Goal: Task Accomplishment & Management: Use online tool/utility

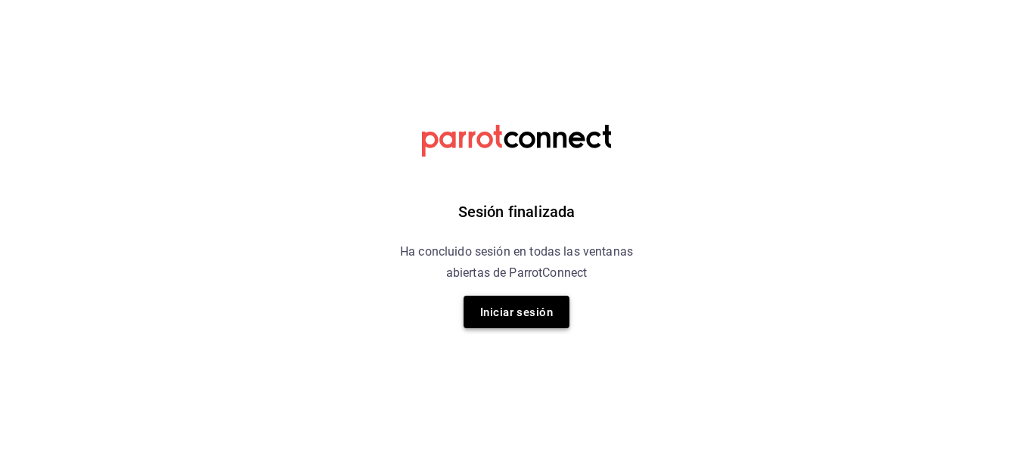
click at [532, 309] on font "Iniciar sesión" at bounding box center [516, 313] width 73 height 14
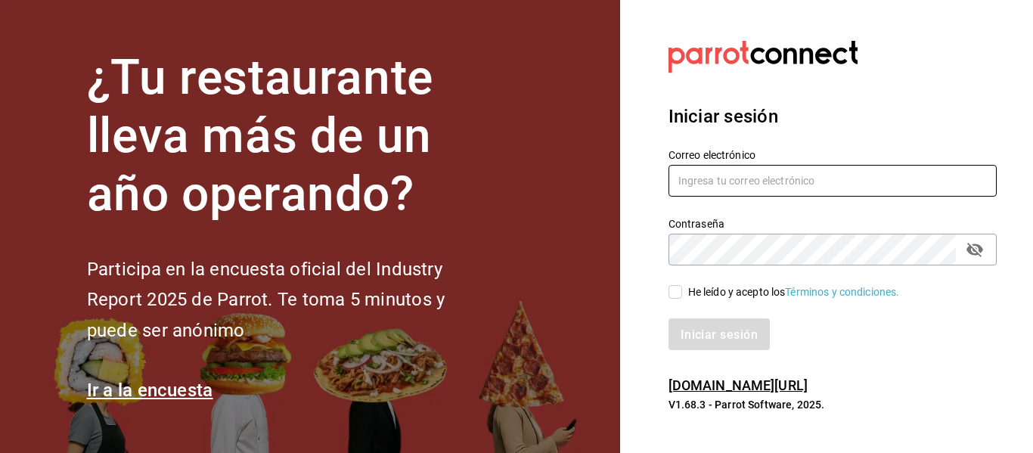
click at [774, 179] on input "text" at bounding box center [833, 181] width 328 height 32
type input "[EMAIL_ADDRESS][DOMAIN_NAME]"
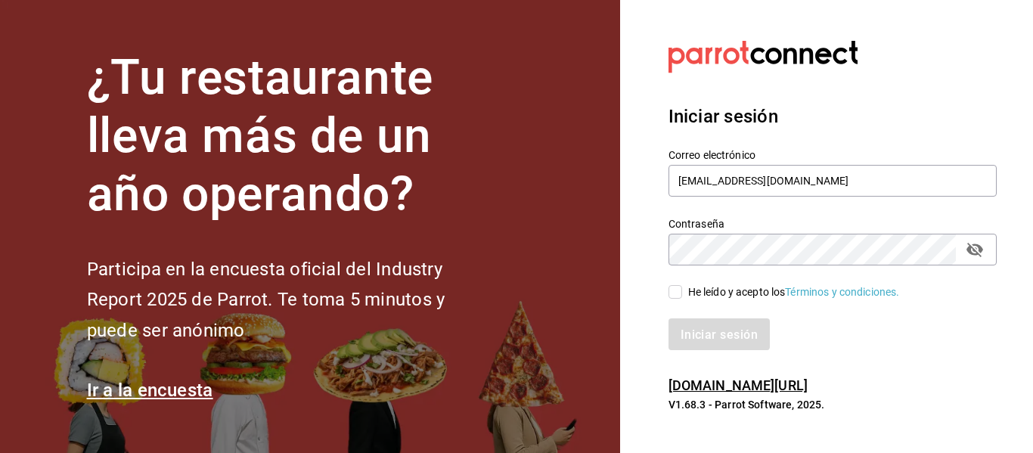
click at [676, 286] on input "He leído y acepto los Términos y condiciones." at bounding box center [676, 292] width 14 height 14
checkbox input "true"
click at [707, 343] on button "Iniciar sesión" at bounding box center [720, 334] width 103 height 32
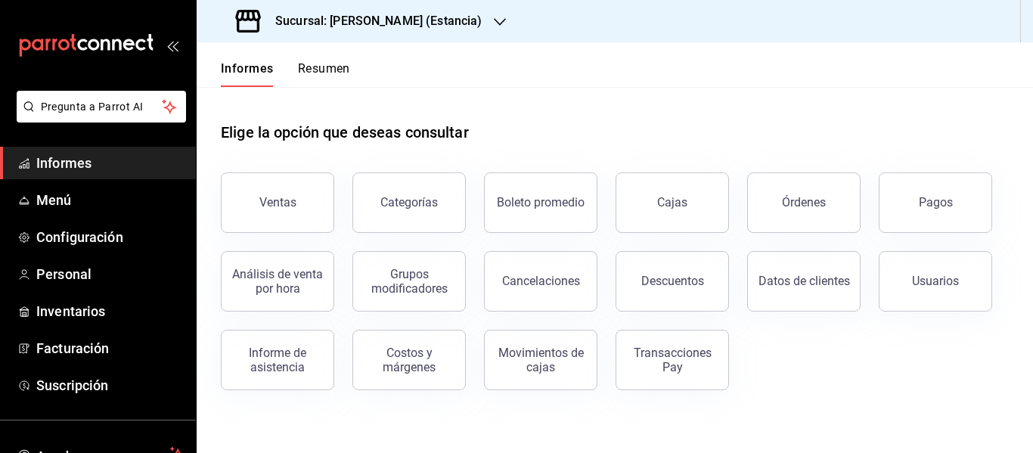
click at [371, 25] on font "Sucursal: [PERSON_NAME] (Estancia)" at bounding box center [378, 21] width 206 height 14
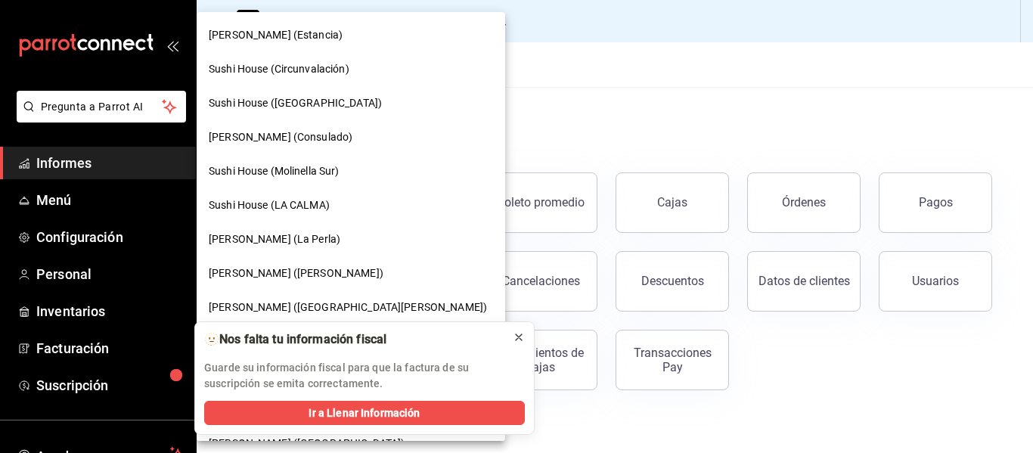
click at [518, 334] on icon at bounding box center [519, 337] width 12 height 12
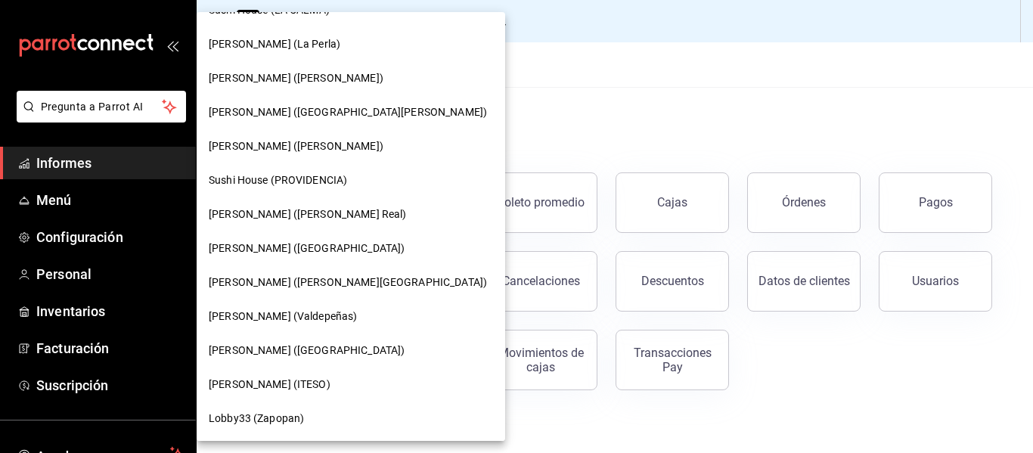
scroll to position [196, 0]
click at [261, 380] on font "[PERSON_NAME] (ITESO)" at bounding box center [270, 383] width 122 height 12
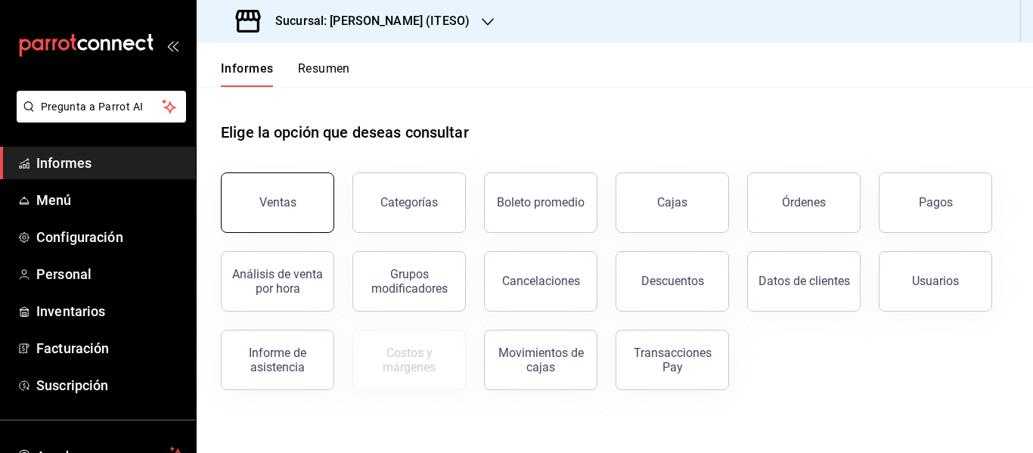
click at [281, 200] on font "Ventas" at bounding box center [277, 202] width 37 height 14
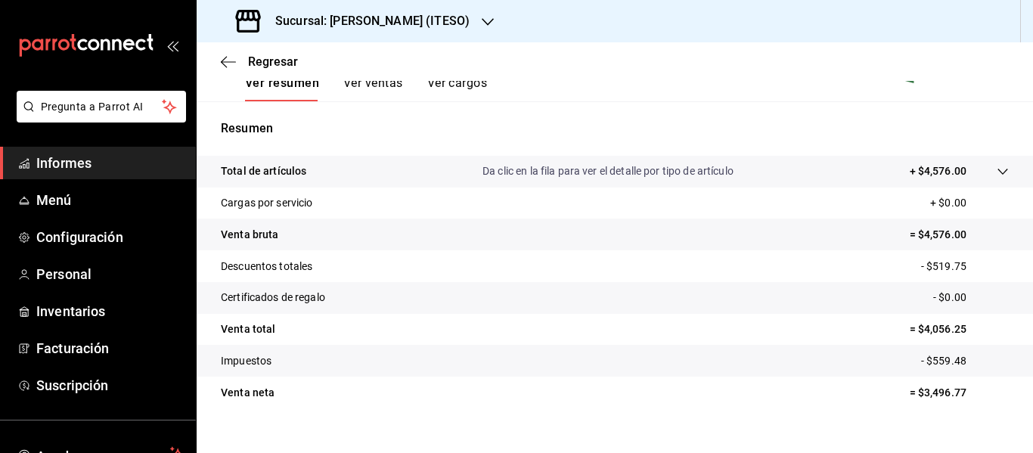
scroll to position [272, 0]
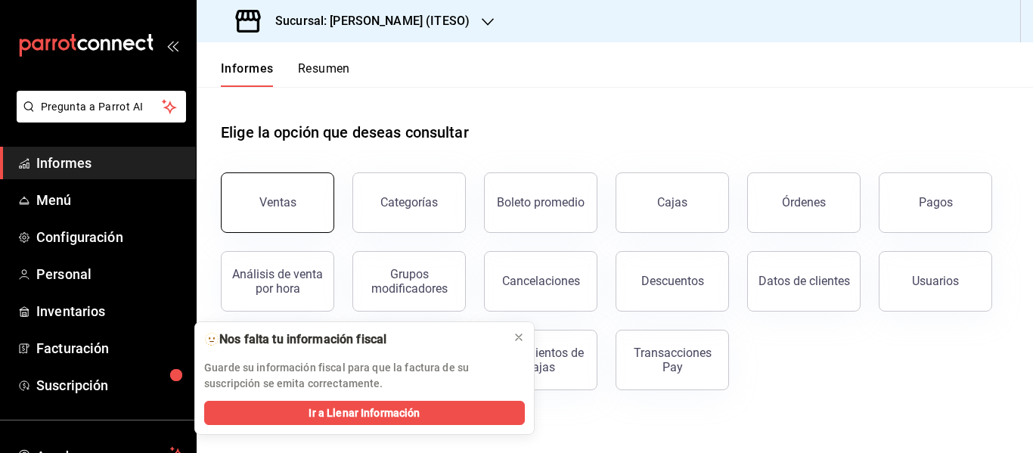
click at [238, 195] on button "Ventas" at bounding box center [277, 202] width 113 height 61
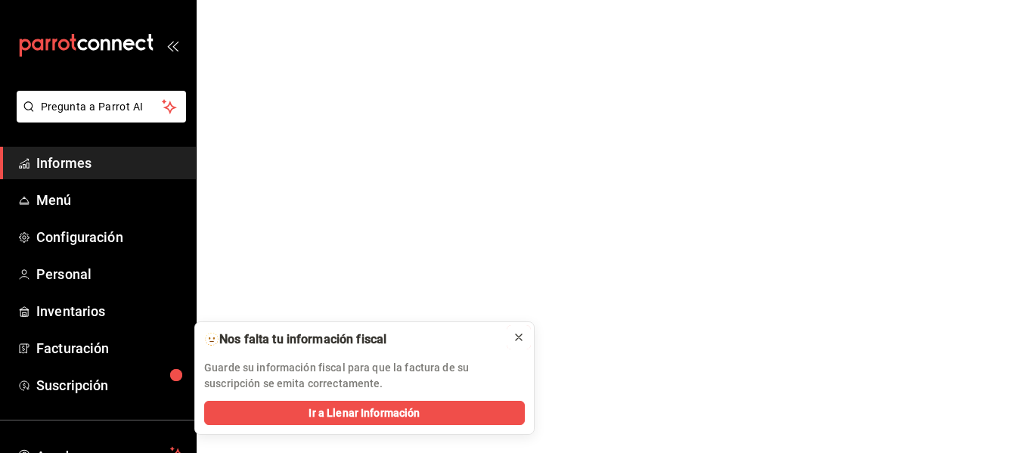
click at [518, 338] on icon at bounding box center [519, 337] width 6 height 6
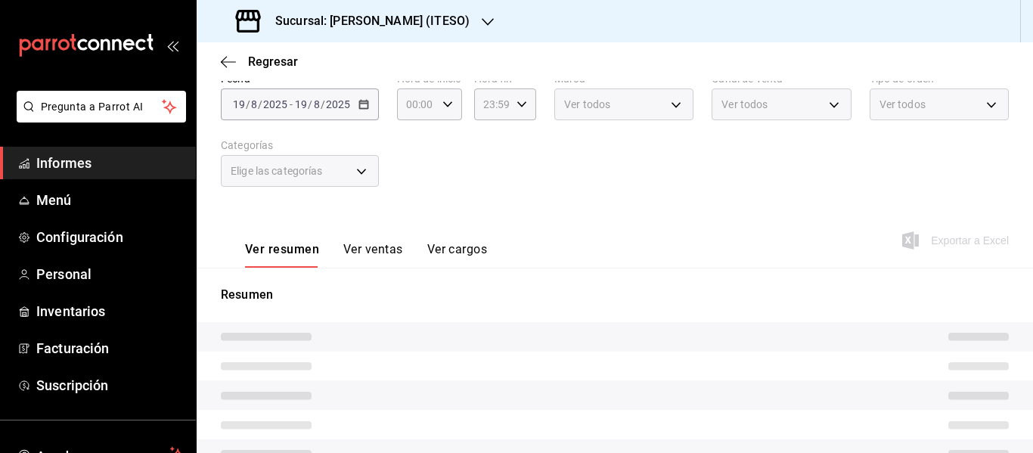
scroll to position [92, 0]
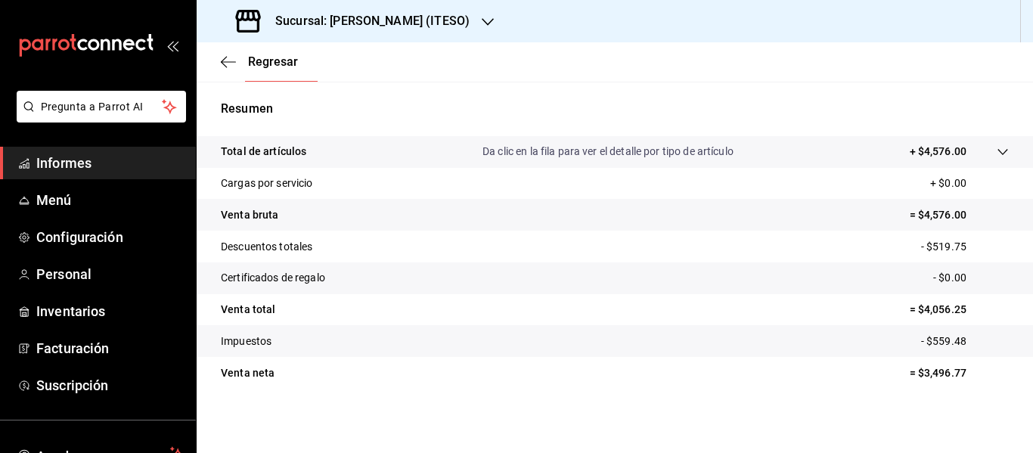
scroll to position [272, 0]
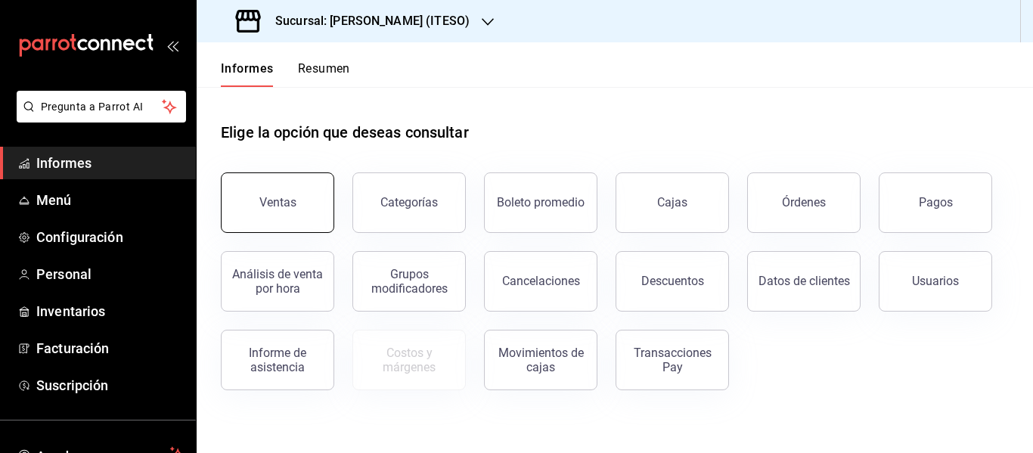
click at [264, 191] on button "Ventas" at bounding box center [277, 202] width 113 height 61
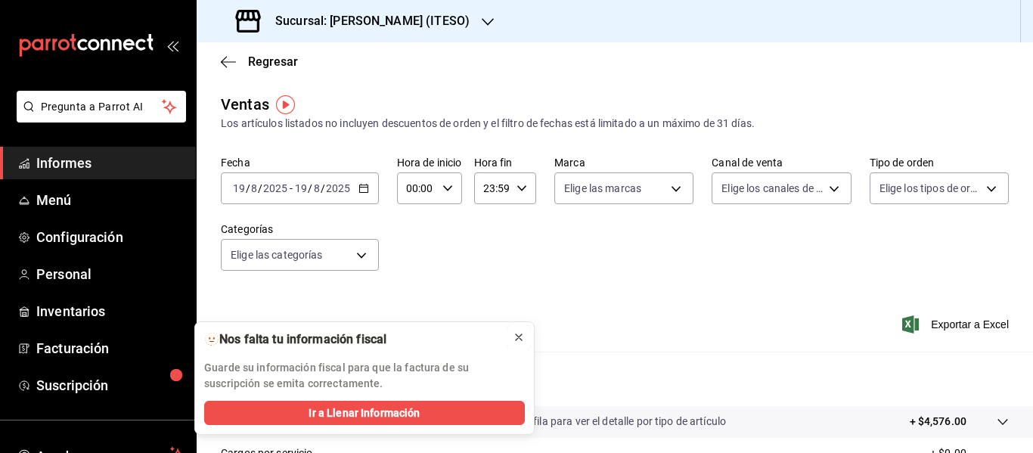
click at [516, 331] on icon at bounding box center [519, 337] width 12 height 12
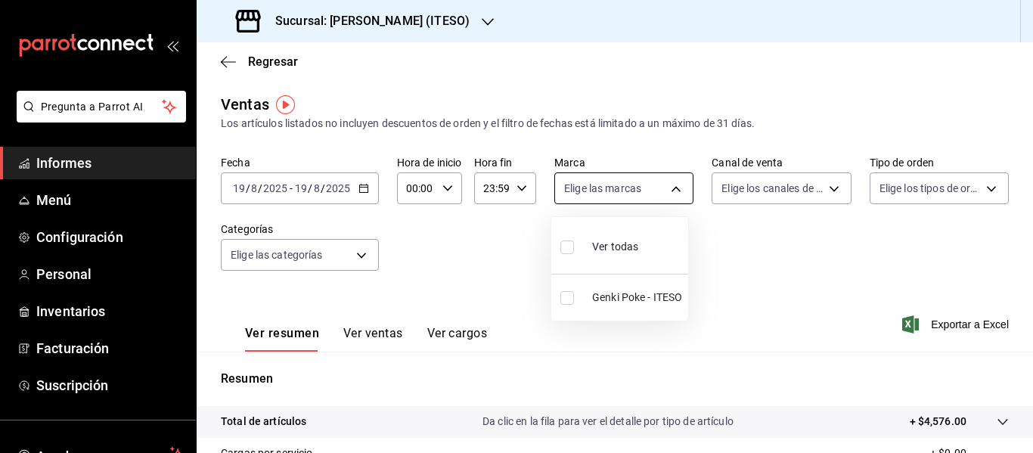
click at [657, 194] on body "Pregunta a Parrot AI Informes Menú Configuración Personal Inventarios Facturaci…" at bounding box center [516, 226] width 1033 height 453
click at [799, 188] on div at bounding box center [516, 226] width 1033 height 453
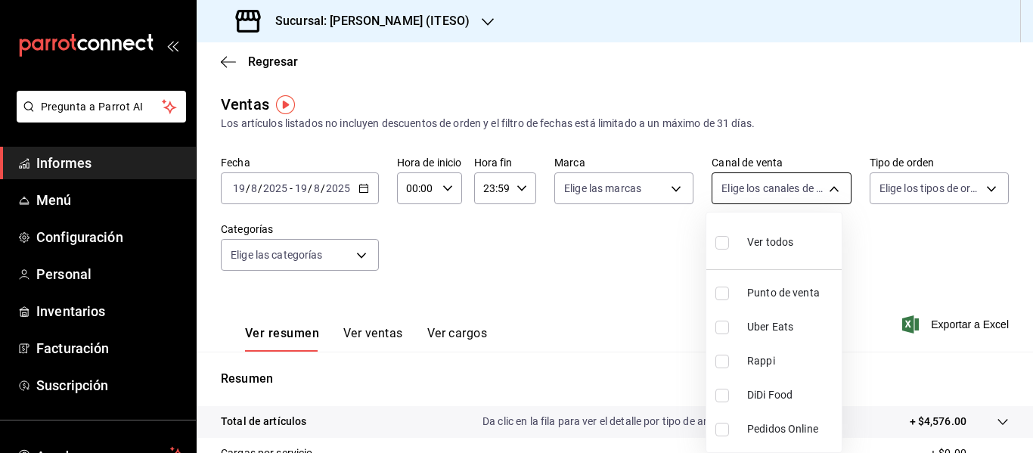
click at [806, 189] on body "Pregunta a Parrot AI Informes Menú Configuración Personal Inventarios Facturaci…" at bounding box center [516, 226] width 1033 height 453
click at [768, 393] on font "Comida DiDi" at bounding box center [775, 395] width 57 height 12
type input "DIDI_FOOD"
checkbox input "true"
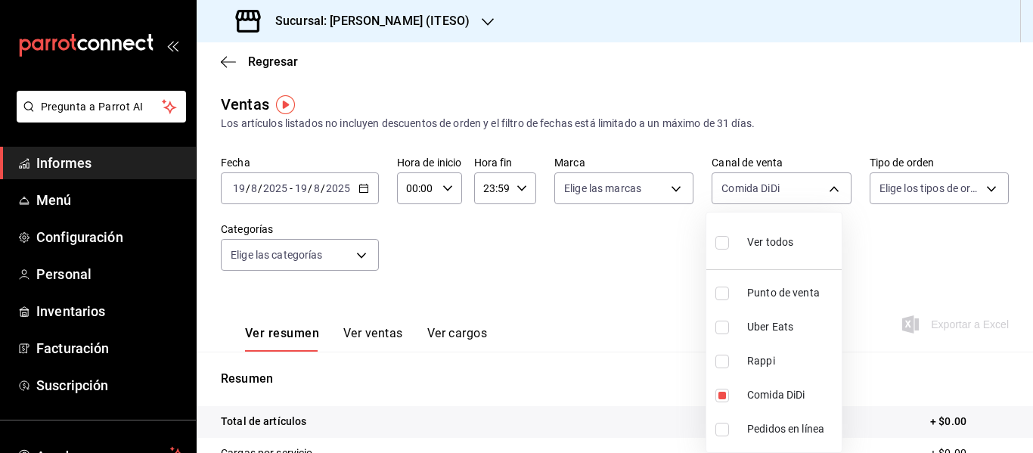
click at [765, 352] on li "Rappi" at bounding box center [773, 361] width 135 height 34
type input "DIDI_FOOD,RAPPI"
checkbox input "true"
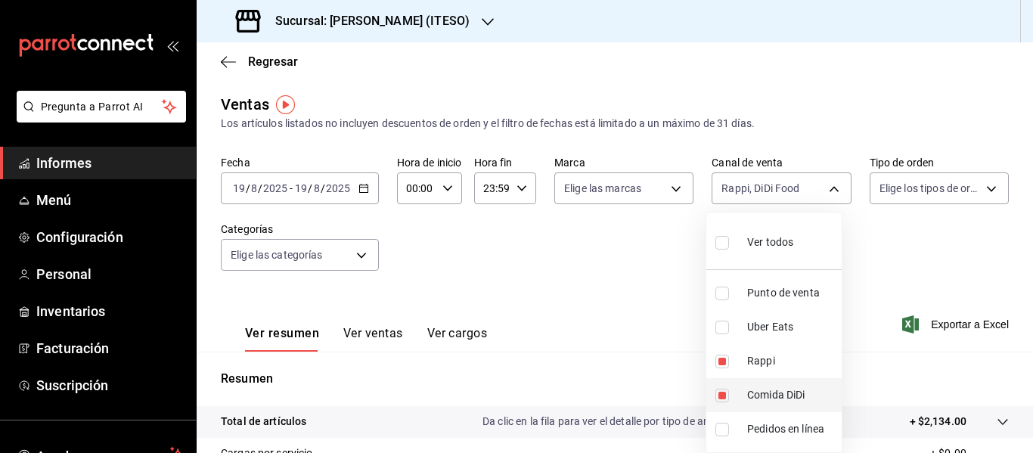
click at [721, 396] on input "checkbox" at bounding box center [723, 396] width 14 height 14
checkbox input "false"
type input "RAPPI"
click at [716, 358] on input "checkbox" at bounding box center [723, 362] width 14 height 14
checkbox input "false"
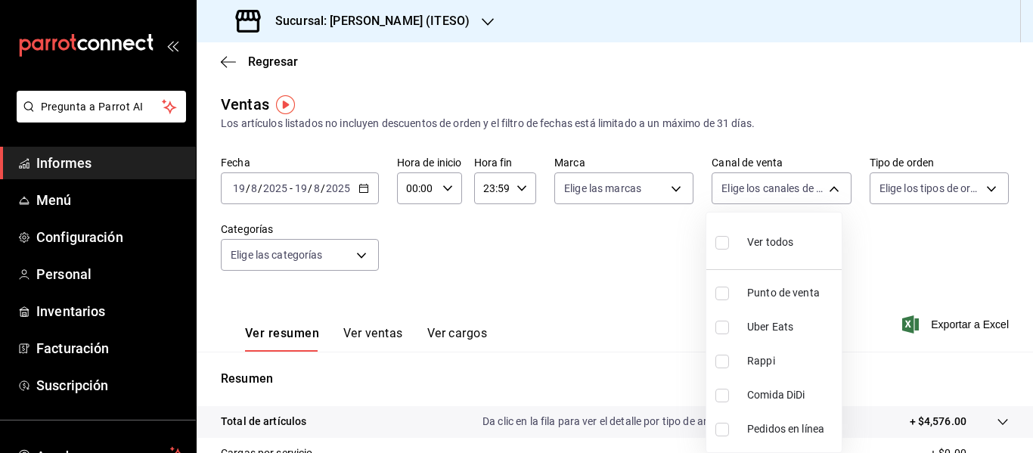
click at [778, 327] on font "Uber Eats" at bounding box center [770, 327] width 46 height 12
type input "UBER_EATS"
checkbox input "true"
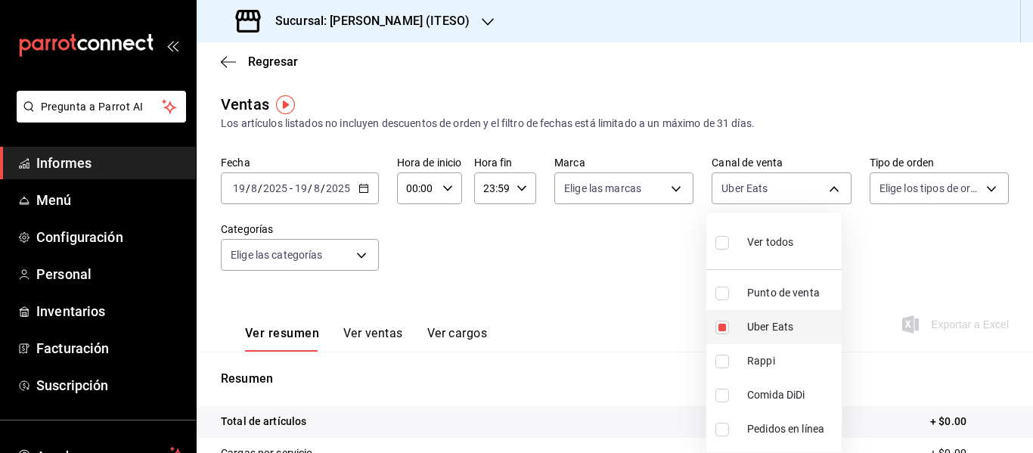
click at [774, 325] on font "Uber Eats" at bounding box center [770, 327] width 46 height 12
checkbox input "false"
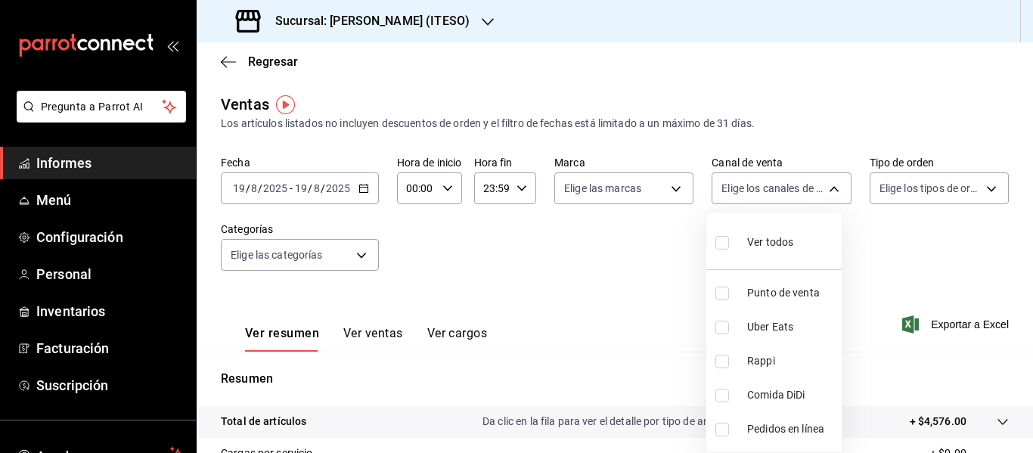
click at [805, 289] on font "Punto de venta" at bounding box center [783, 293] width 73 height 12
type input "PARROT"
checkbox input "true"
click at [805, 289] on font "Punto de venta" at bounding box center [783, 293] width 73 height 12
checkbox input "false"
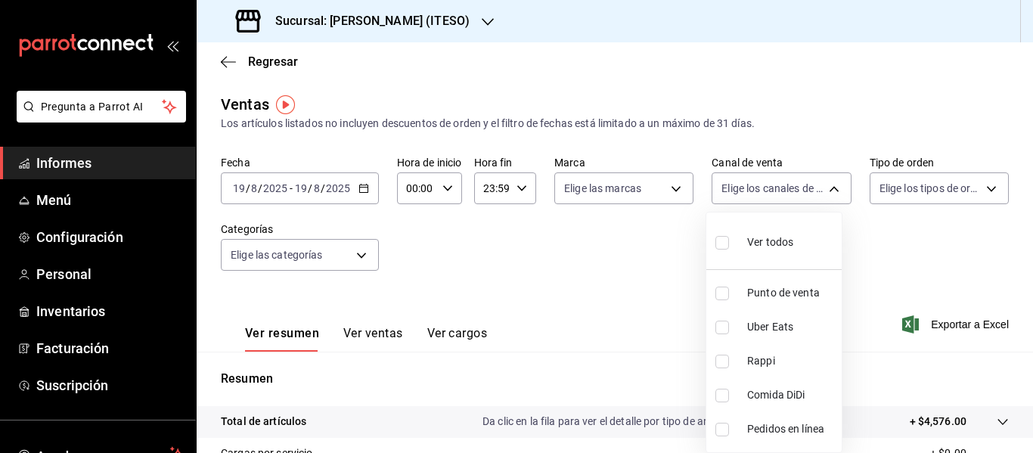
click at [579, 265] on div at bounding box center [516, 226] width 1033 height 453
